Goal: Task Accomplishment & Management: Use online tool/utility

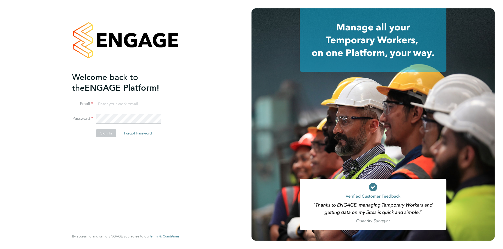
type input "rebecca.cahill@randstadcpe.com"
click at [108, 127] on li "Password" at bounding box center [123, 121] width 102 height 15
drag, startPoint x: 105, startPoint y: 134, endPoint x: 125, endPoint y: 147, distance: 23.7
click at [105, 134] on button "Sign In" at bounding box center [106, 133] width 20 height 8
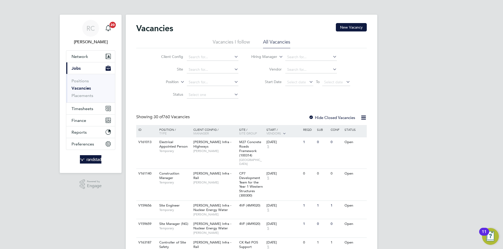
click at [73, 102] on ul "Positions Vacancies Placements" at bounding box center [90, 88] width 49 height 29
click at [74, 106] on span "Timesheets" at bounding box center [83, 108] width 22 height 5
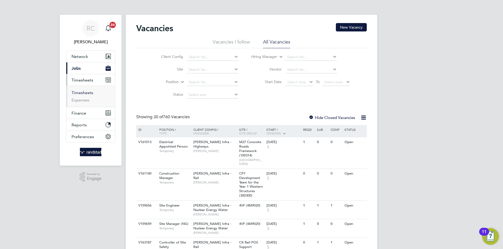
click at [86, 92] on link "Timesheets" at bounding box center [83, 92] width 22 height 5
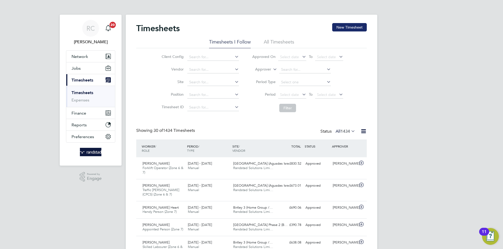
click at [347, 26] on button "New Timesheet" at bounding box center [349, 27] width 35 height 8
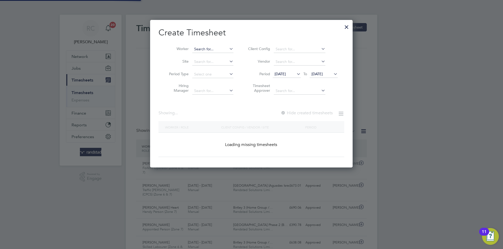
scroll to position [148, 203]
click at [225, 50] on input at bounding box center [212, 49] width 41 height 7
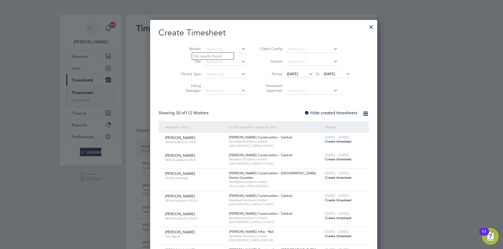
scroll to position [1011, 203]
type input "kry"
paste input "[PERSON_NAME]"
type input "[PERSON_NAME]"
click at [226, 57] on b "[PERSON_NAME]" at bounding box center [241, 56] width 30 height 4
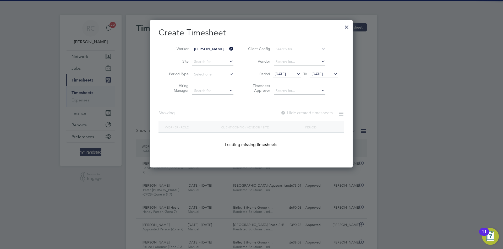
scroll to position [148, 203]
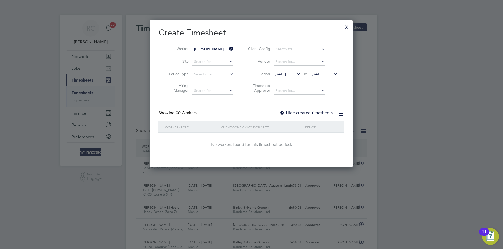
click at [306, 113] on label "Hide created timesheets" at bounding box center [306, 112] width 53 height 5
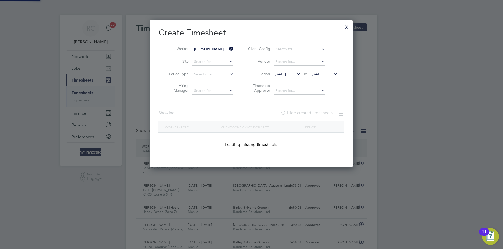
scroll to position [3, 3]
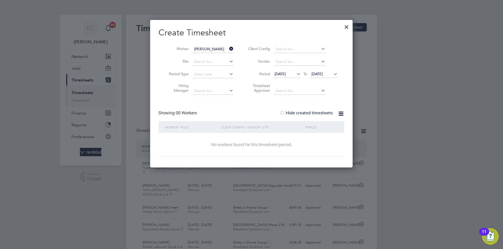
drag, startPoint x: 324, startPoint y: 73, endPoint x: 365, endPoint y: 145, distance: 82.9
click at [323, 73] on span "[DATE]" at bounding box center [316, 74] width 11 height 5
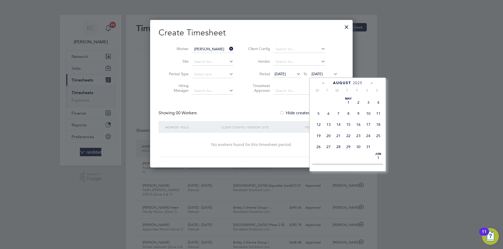
scroll to position [209, 0]
click at [355, 141] on span "12" at bounding box center [358, 136] width 10 height 10
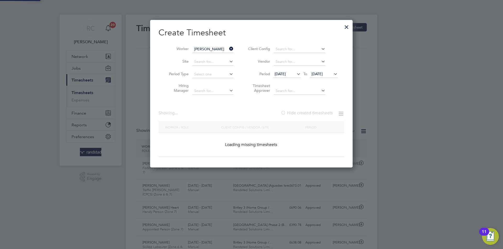
scroll to position [159, 203]
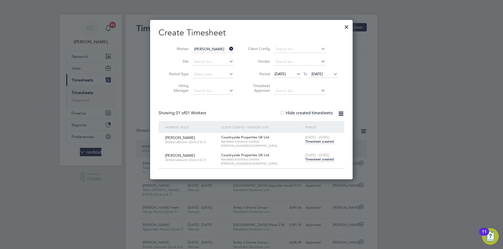
click at [326, 157] on span "Timesheet created" at bounding box center [319, 159] width 29 height 5
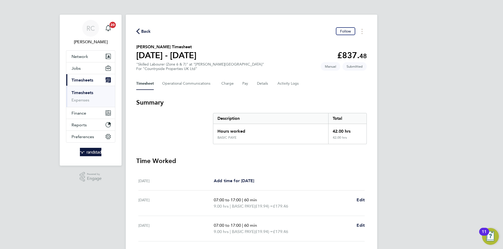
drag, startPoint x: 151, startPoint y: 42, endPoint x: 146, endPoint y: 36, distance: 8.2
click at [151, 42] on div "Back Follow [PERSON_NAME] Timesheet [DATE] - [DATE] £837. 48 "Skilled Labourer …" at bounding box center [251, 195] width 251 height 360
drag, startPoint x: 143, startPoint y: 34, endPoint x: 182, endPoint y: 41, distance: 39.8
click at [144, 33] on span "Back" at bounding box center [146, 31] width 10 height 6
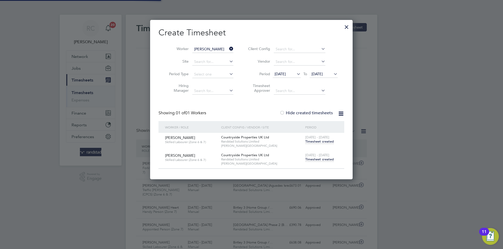
click at [221, 50] on input "[PERSON_NAME]" at bounding box center [212, 49] width 41 height 7
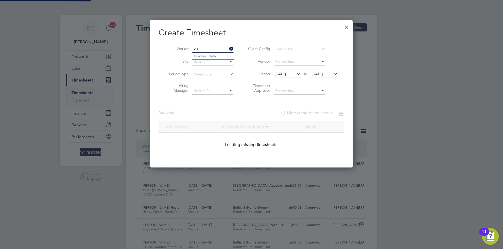
scroll to position [3, 3]
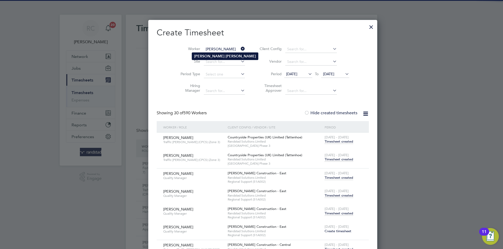
click at [193, 55] on li "[PERSON_NAME]" at bounding box center [225, 56] width 66 height 7
type input "[PERSON_NAME]"
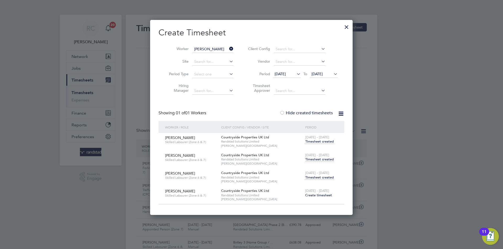
drag, startPoint x: 320, startPoint y: 178, endPoint x: 328, endPoint y: 165, distance: 15.6
click at [332, 169] on div "[DATE] - [DATE] Timesheet created" at bounding box center [321, 175] width 35 height 14
click at [323, 159] on span "Timesheet created" at bounding box center [319, 159] width 29 height 5
